Goal: Task Accomplishment & Management: Manage account settings

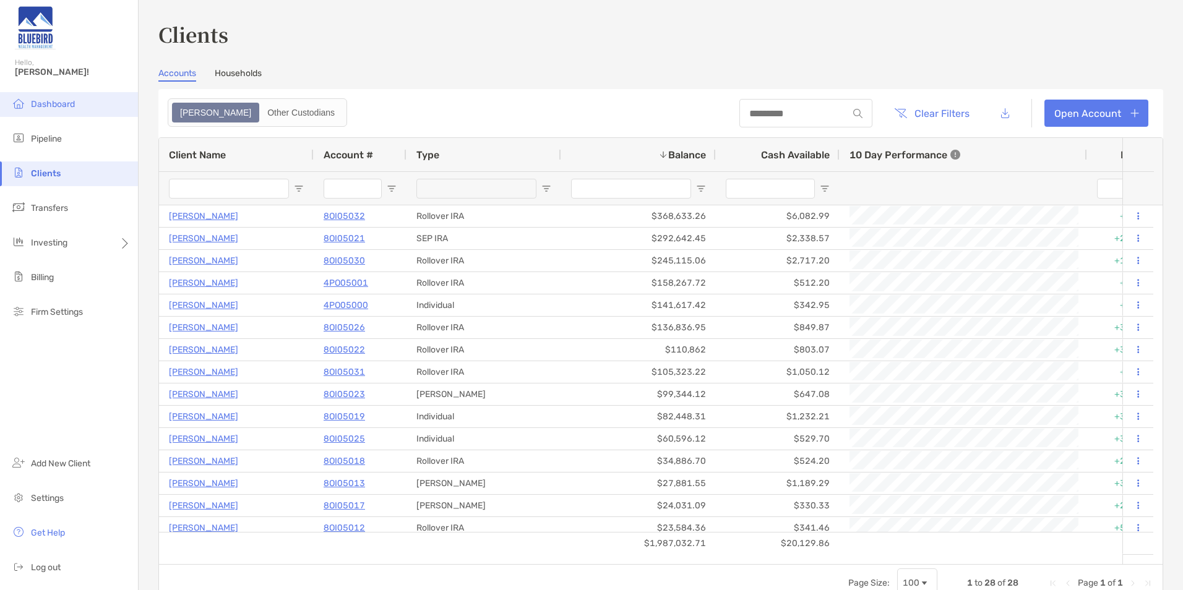
click at [59, 106] on span "Dashboard" at bounding box center [53, 104] width 44 height 11
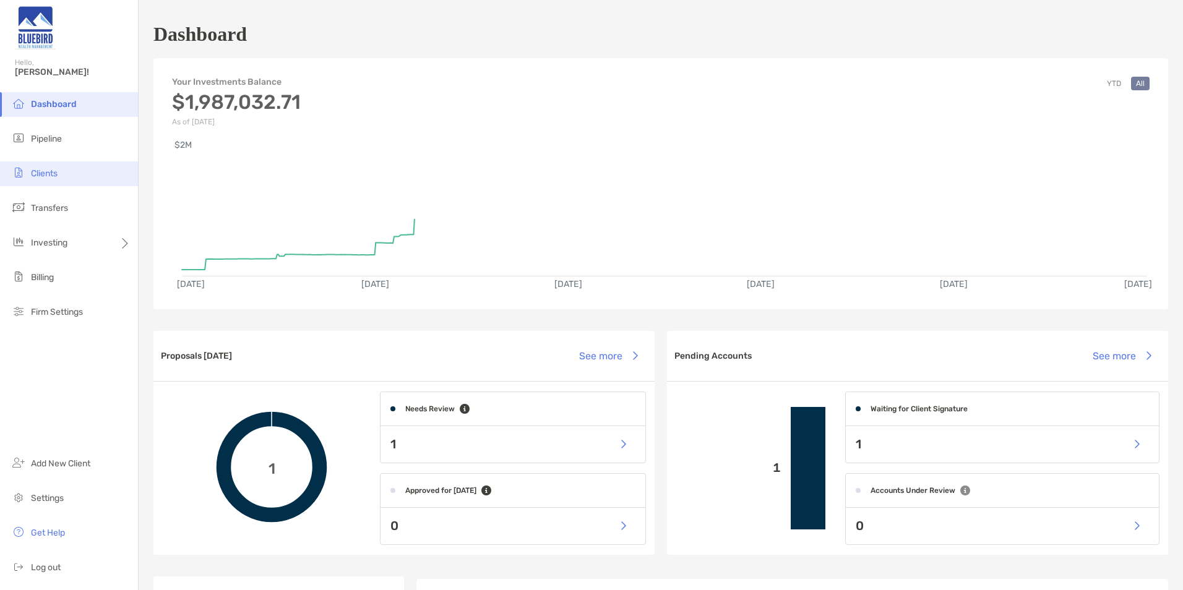
click at [67, 173] on li "Clients" at bounding box center [69, 173] width 138 height 25
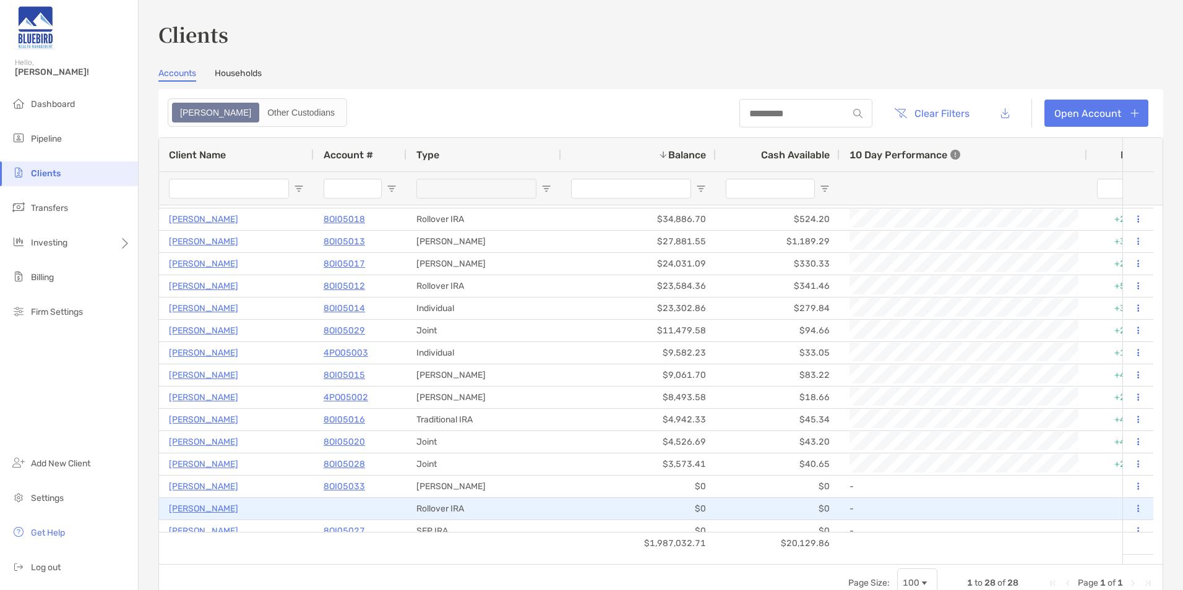
scroll to position [247, 0]
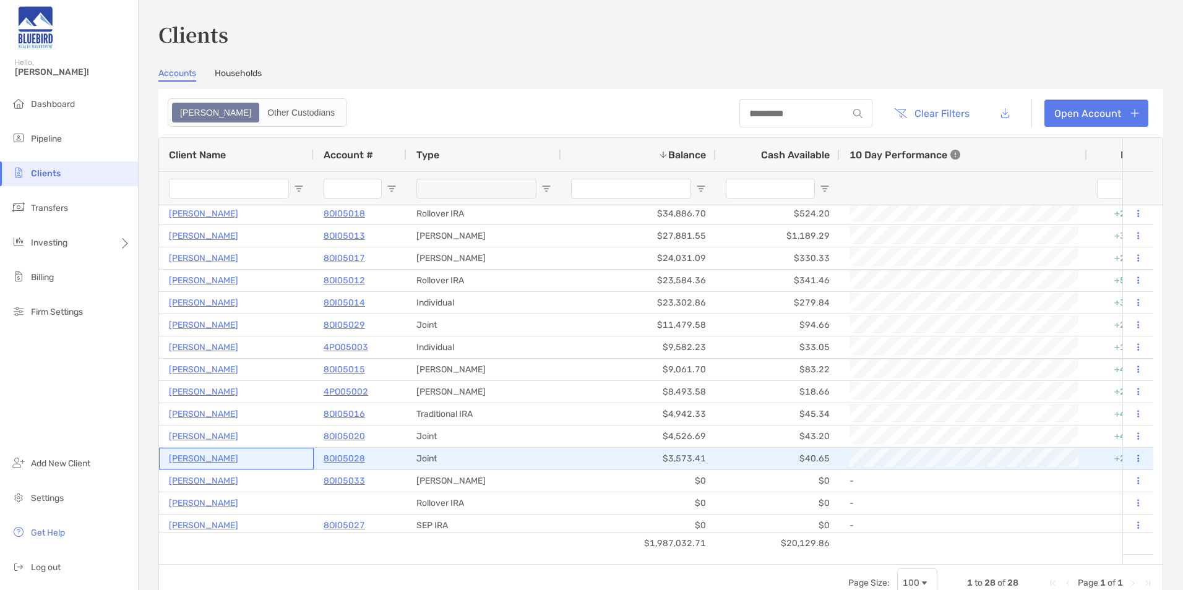
click at [218, 205] on p "[PERSON_NAME]" at bounding box center [203, 458] width 69 height 15
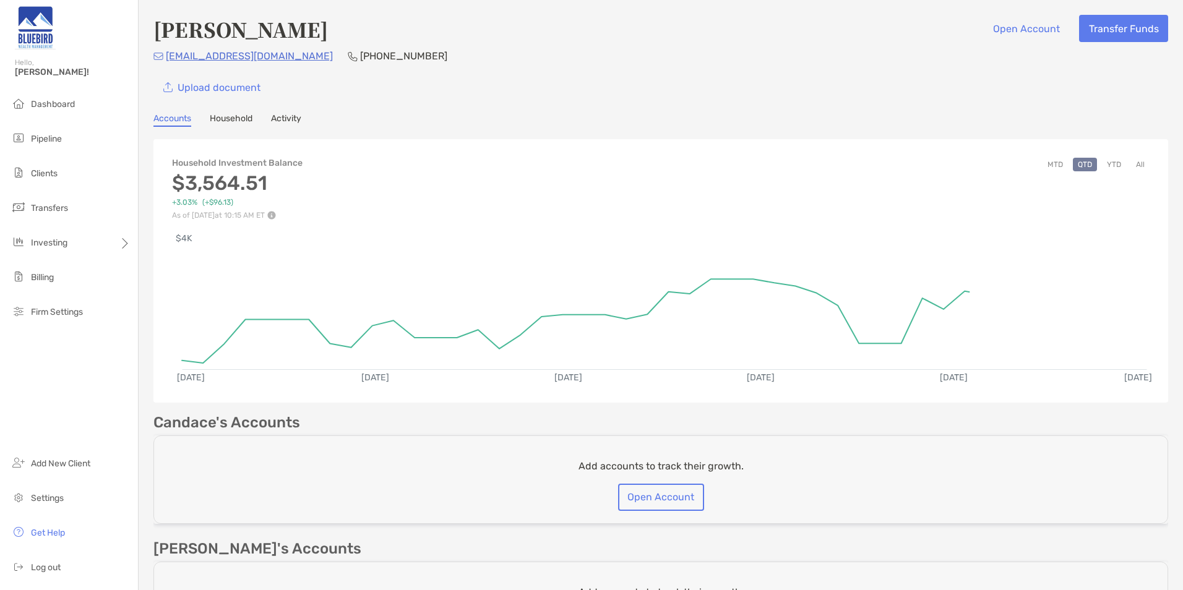
click at [293, 107] on div "[PERSON_NAME] Open Account Transfer Funds [EMAIL_ADDRESS][DOMAIN_NAME] [PHONE_N…" at bounding box center [661, 392] width 1044 height 785
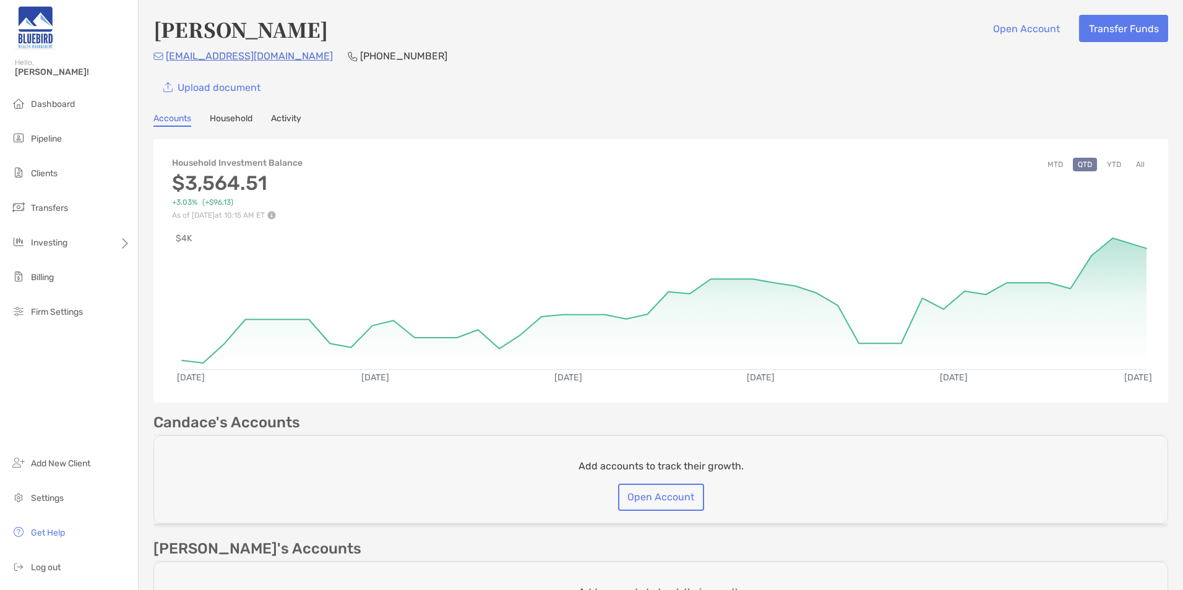
click at [295, 119] on link "Activity" at bounding box center [286, 120] width 30 height 14
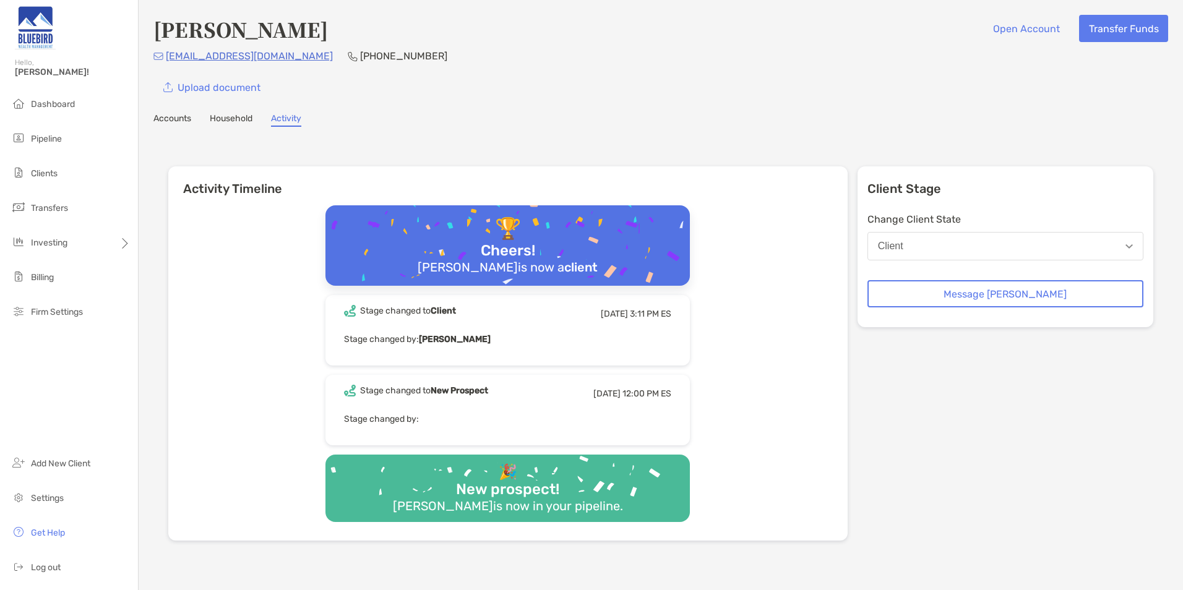
click at [182, 116] on link "Accounts" at bounding box center [172, 120] width 38 height 14
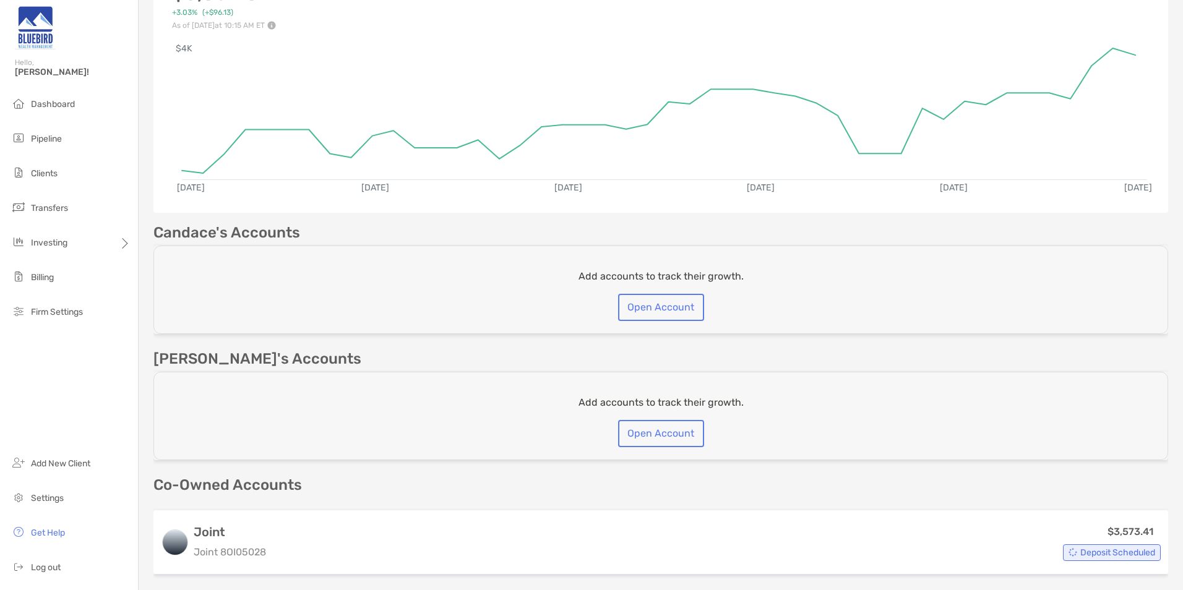
scroll to position [247, 0]
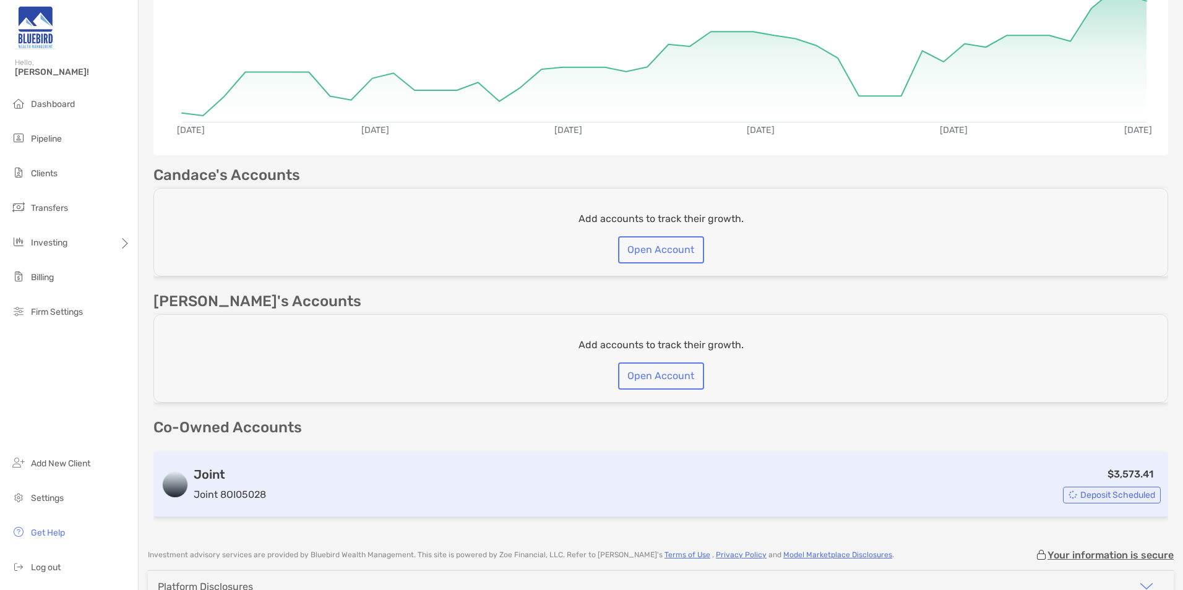
click at [339, 205] on div "$3,573.41 Deposit Scheduled" at bounding box center [716, 485] width 890 height 37
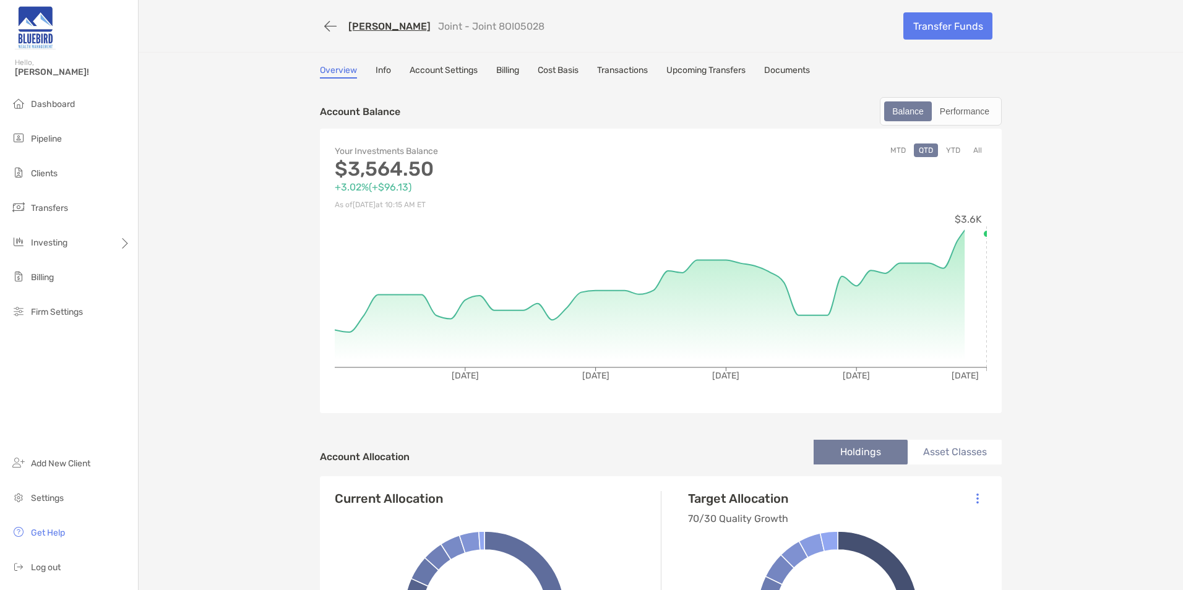
click at [418, 72] on link "Upcoming Transfers" at bounding box center [705, 72] width 79 height 14
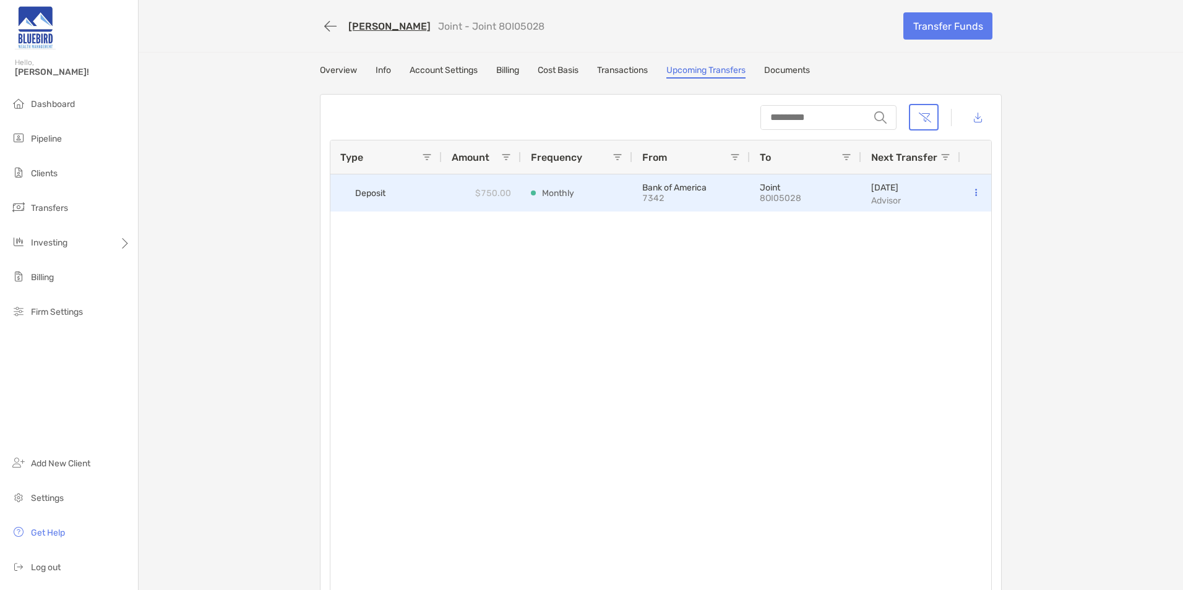
click at [418, 191] on button at bounding box center [975, 193] width 11 height 12
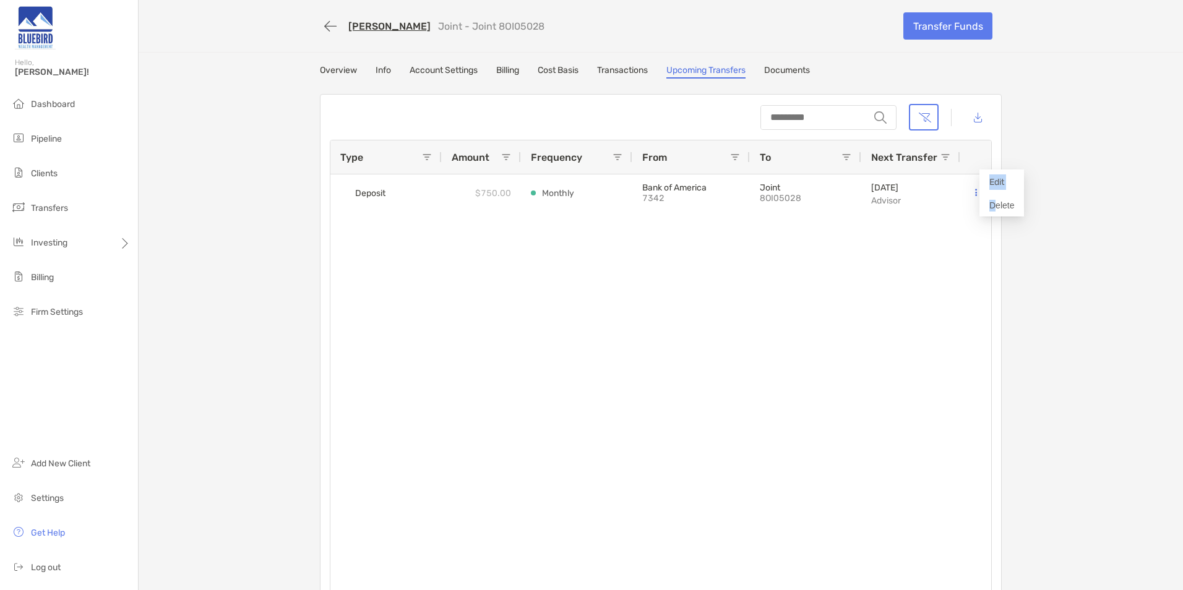
drag, startPoint x: 997, startPoint y: 210, endPoint x: 929, endPoint y: 244, distance: 76.4
click at [418, 205] on body "Account Details Hello, [PERSON_NAME]! Dashboard Pipeline Clients Transfers Inve…" at bounding box center [591, 295] width 1183 height 590
drag, startPoint x: 1002, startPoint y: 183, endPoint x: 996, endPoint y: 178, distance: 7.9
click at [418, 178] on p "Edit" at bounding box center [1001, 181] width 25 height 15
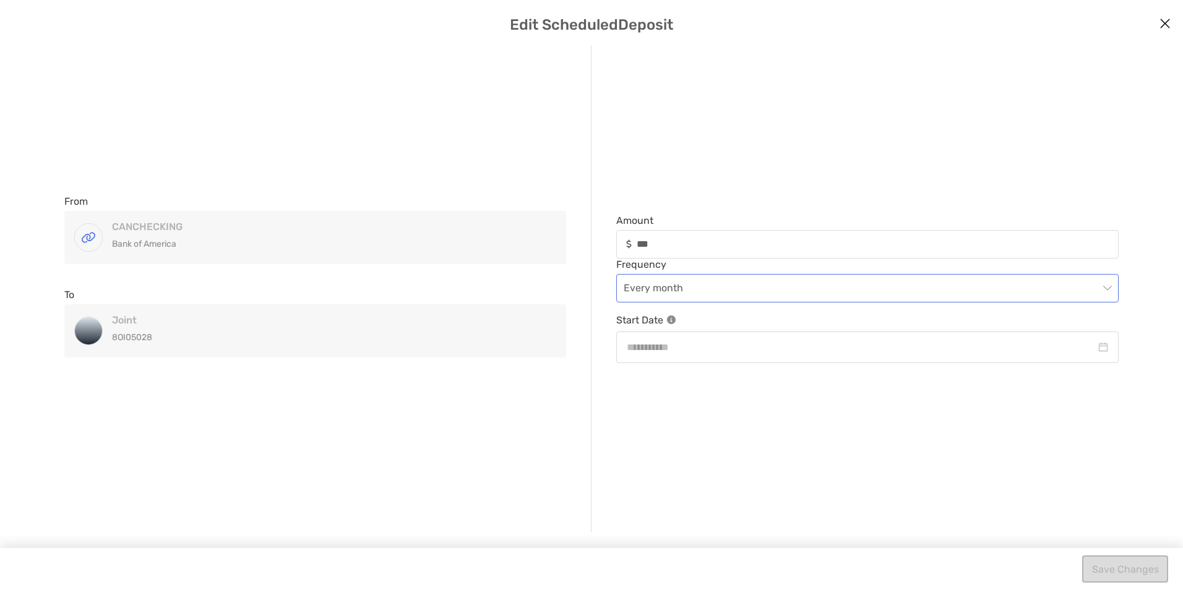
click at [418, 205] on span "Every month" at bounding box center [868, 288] width 488 height 27
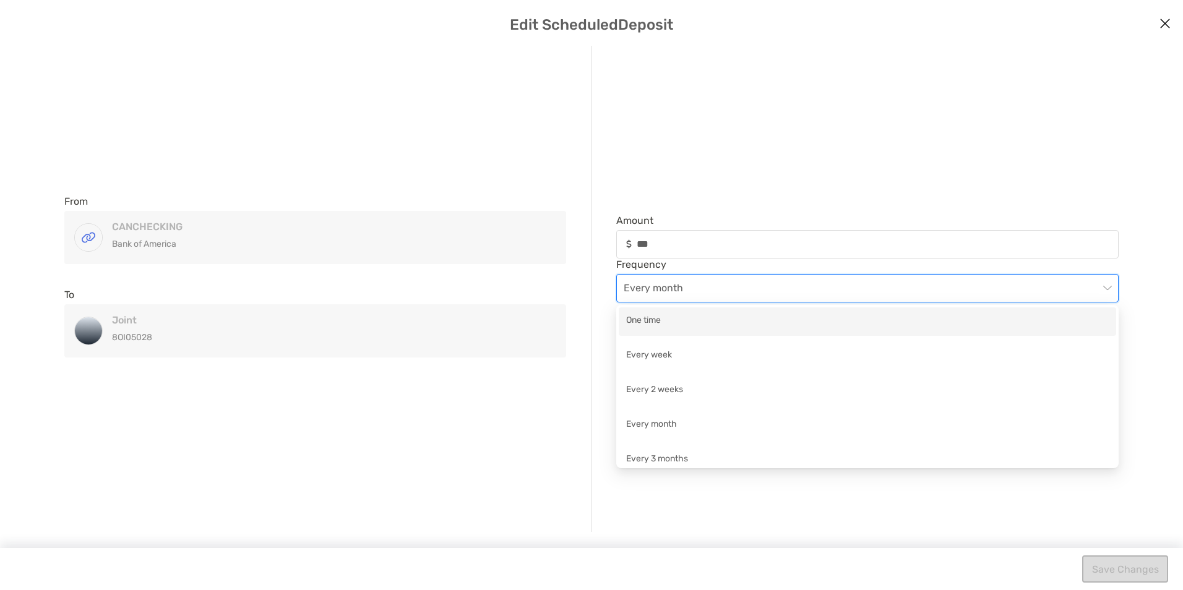
click at [153, 205] on div "From CANCHECKING Bank of America CANCHECKING Bank of America To Joint 8OI05028 …" at bounding box center [315, 289] width 502 height 486
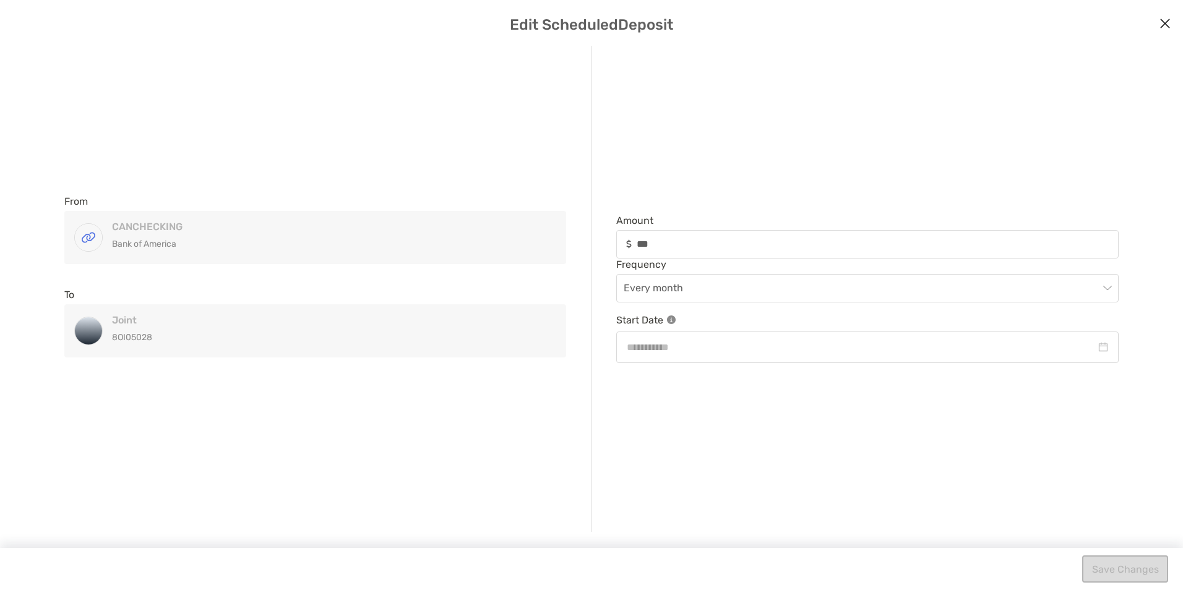
click at [418, 24] on icon "Close modal" at bounding box center [1164, 23] width 11 height 15
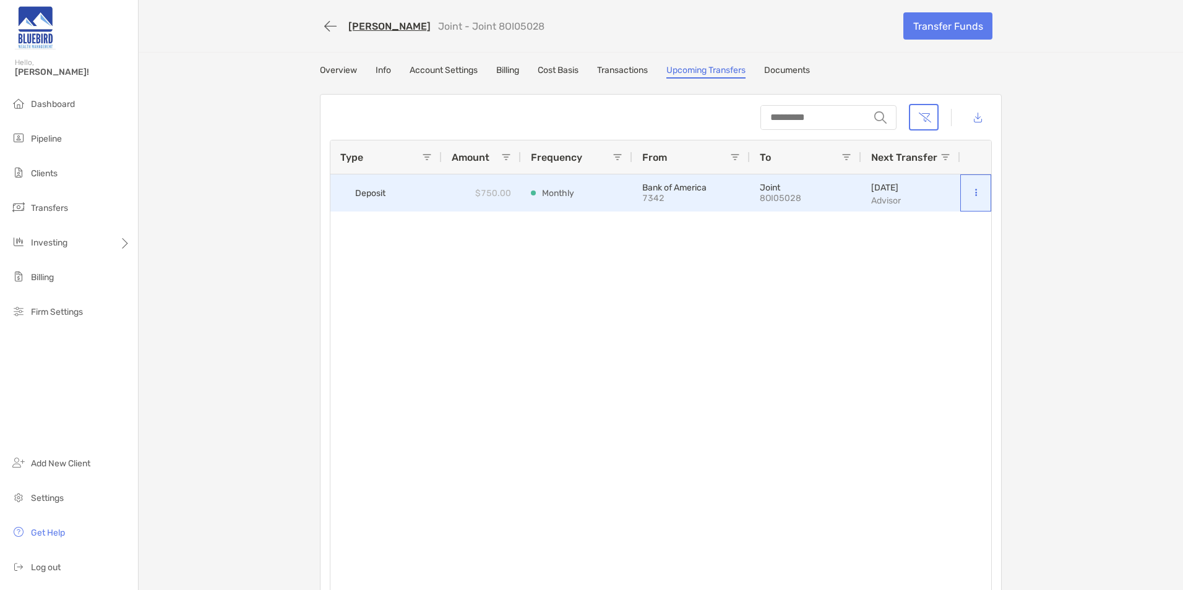
click at [418, 194] on button at bounding box center [975, 193] width 11 height 12
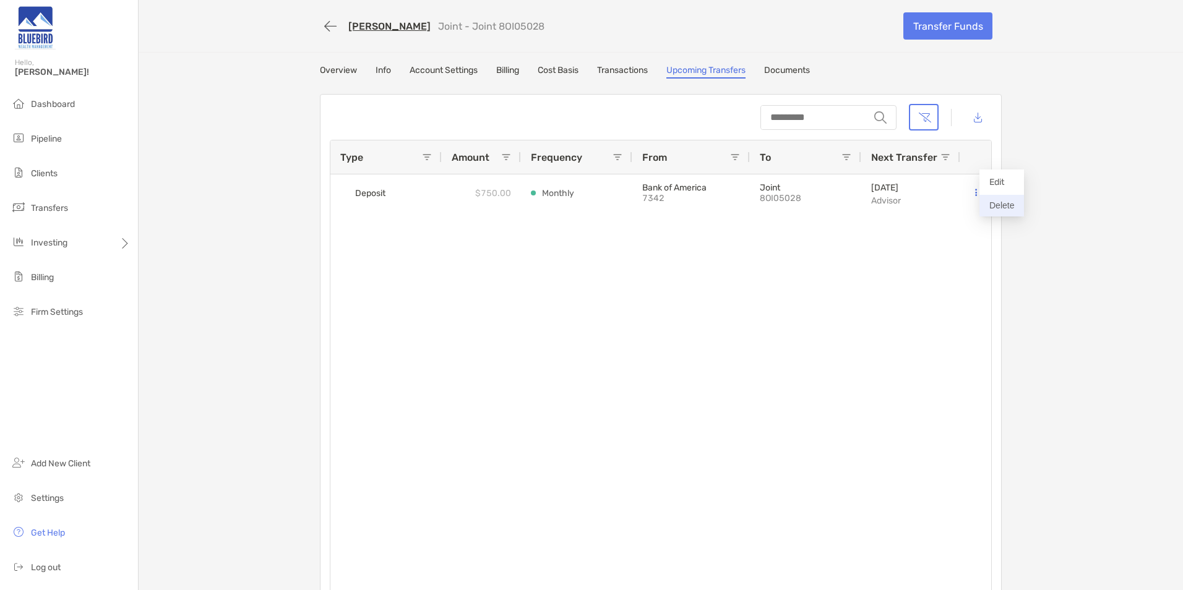
click at [418, 205] on button "Delete" at bounding box center [1001, 206] width 45 height 22
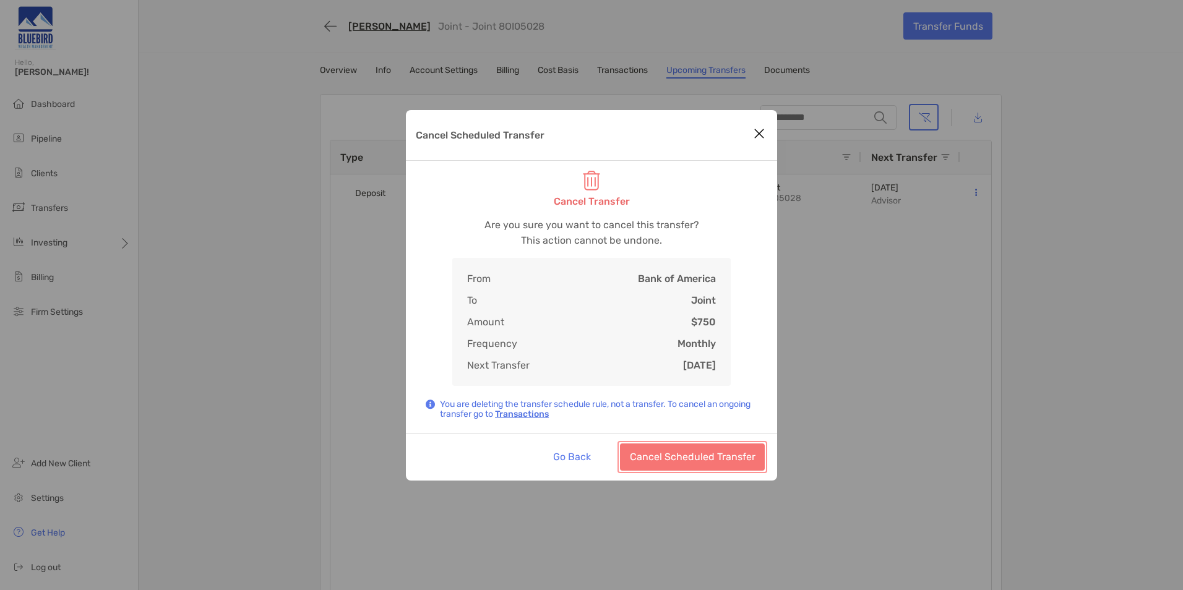
click at [418, 205] on button "Cancel Scheduled Transfer" at bounding box center [692, 457] width 145 height 27
